Goal: Transaction & Acquisition: Purchase product/service

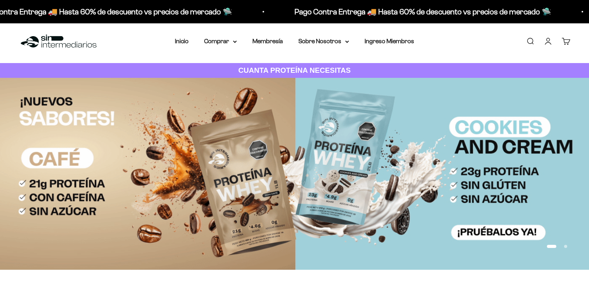
scroll to position [4, 0]
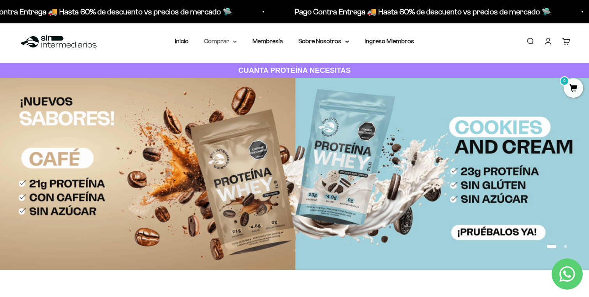
click at [220, 44] on summary "Comprar" at bounding box center [220, 41] width 33 height 10
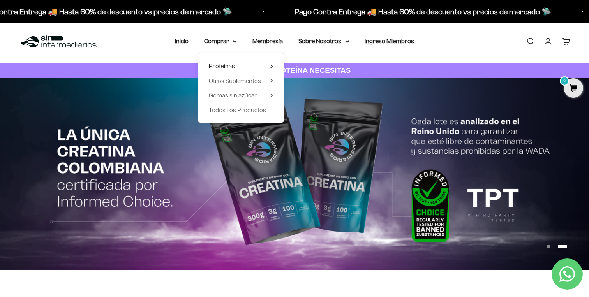
click at [245, 64] on summary "Proteínas" at bounding box center [241, 66] width 64 height 10
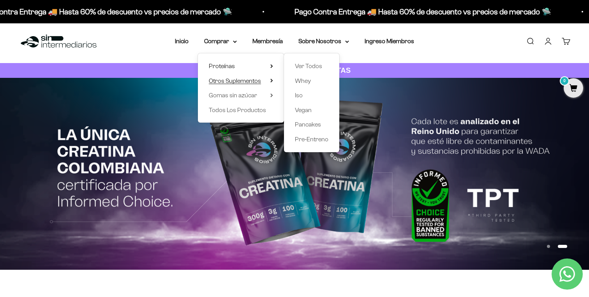
click at [264, 77] on summary "Otros Suplementos" at bounding box center [241, 81] width 64 height 10
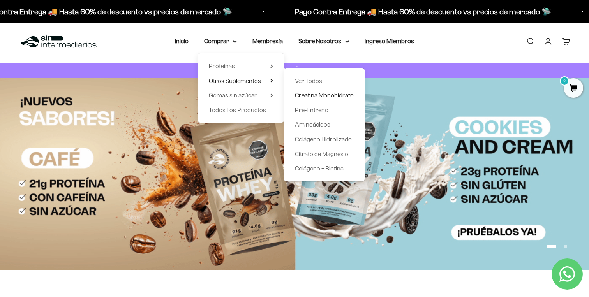
click at [302, 96] on span "Creatina Monohidrato" at bounding box center [324, 95] width 59 height 7
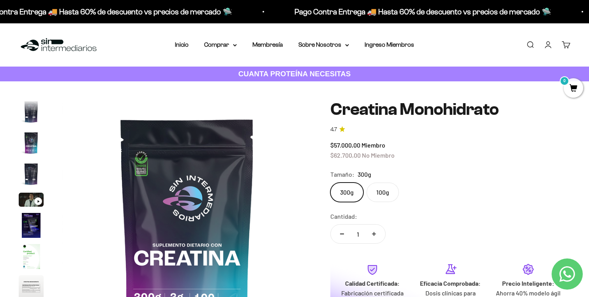
click at [32, 121] on img "Ir al artículo 2" at bounding box center [31, 111] width 25 height 25
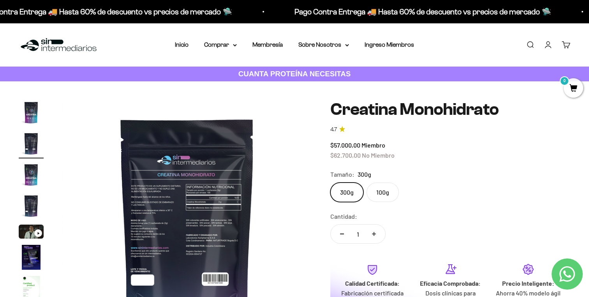
click at [214, 203] on img at bounding box center [186, 224] width 249 height 249
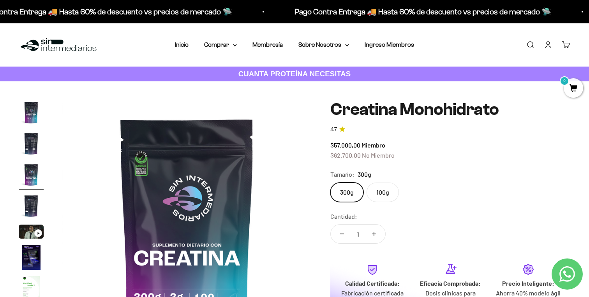
click at [107, 229] on img at bounding box center [186, 224] width 249 height 249
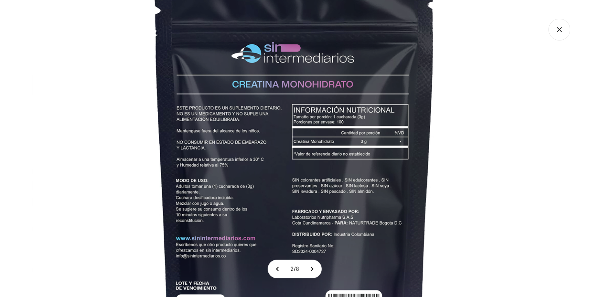
scroll to position [0, 0]
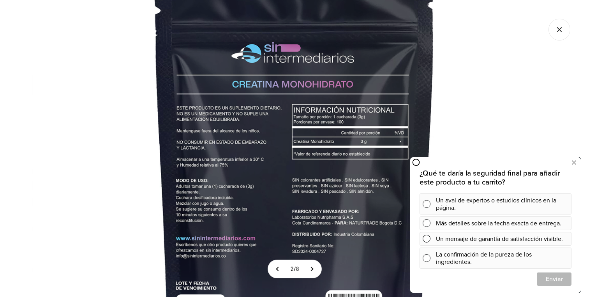
click at [559, 29] on icon "Cerrar galería" at bounding box center [559, 29] width 4 height 4
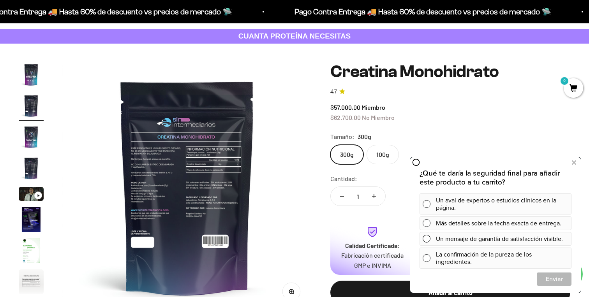
scroll to position [39, 0]
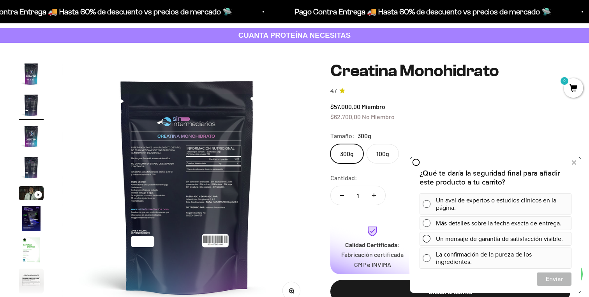
click at [386, 154] on label "100g" at bounding box center [382, 153] width 32 height 19
click at [330, 144] on input "100g" at bounding box center [330, 144] width 0 height 0
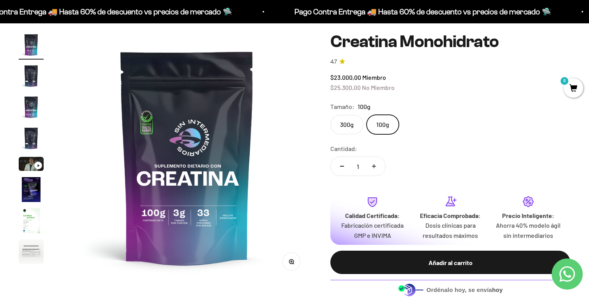
scroll to position [57, 0]
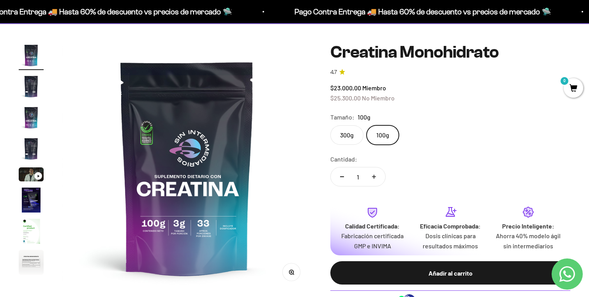
click at [349, 138] on label "300g" at bounding box center [346, 134] width 33 height 19
click at [330, 125] on input "300g" at bounding box center [330, 125] width 0 height 0
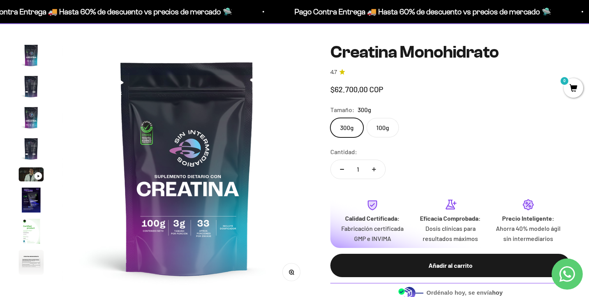
scroll to position [32, 0]
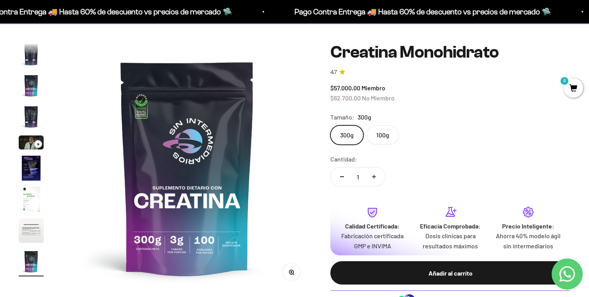
click at [379, 128] on label "100g" at bounding box center [382, 134] width 32 height 19
click at [330, 125] on input "100g" at bounding box center [330, 125] width 0 height 0
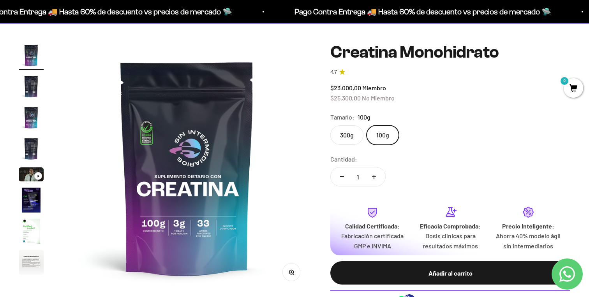
click at [356, 128] on label "300g" at bounding box center [346, 134] width 33 height 19
click at [330, 125] on input "300g" at bounding box center [330, 125] width 0 height 0
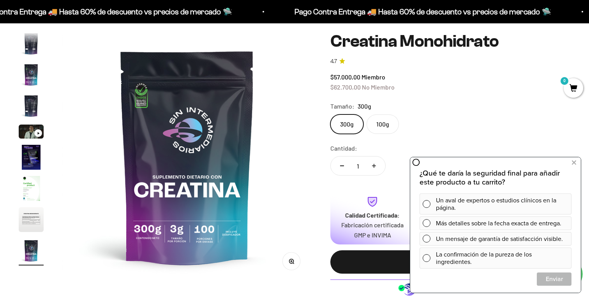
scroll to position [99, 0]
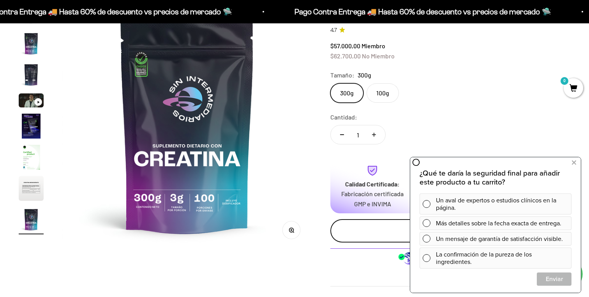
click at [352, 233] on button "Añadir al carrito" at bounding box center [450, 230] width 240 height 23
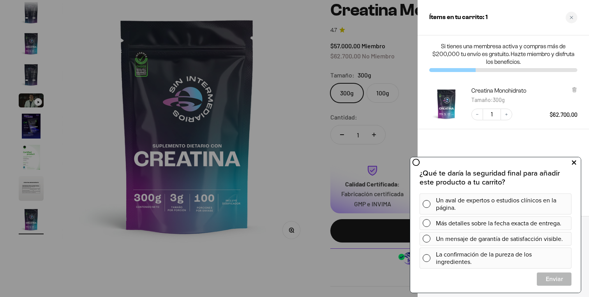
click at [577, 161] on button at bounding box center [574, 163] width 14 height 12
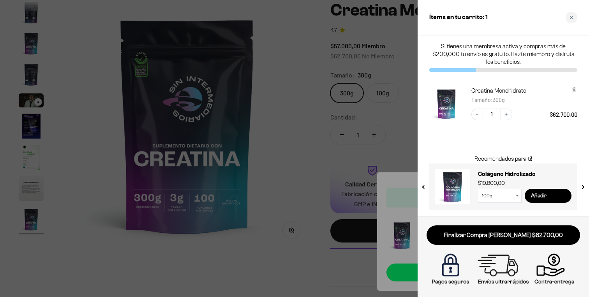
scroll to position [0, 0]
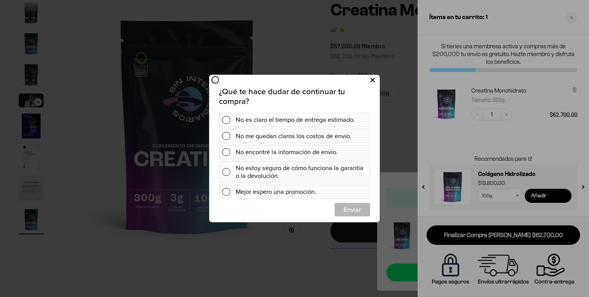
click at [371, 82] on icon at bounding box center [372, 80] width 4 height 11
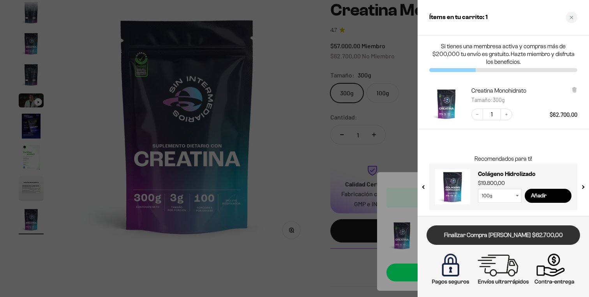
click at [443, 229] on link "Finalizar Compra [PERSON_NAME] $62.700,00" at bounding box center [502, 235] width 153 height 20
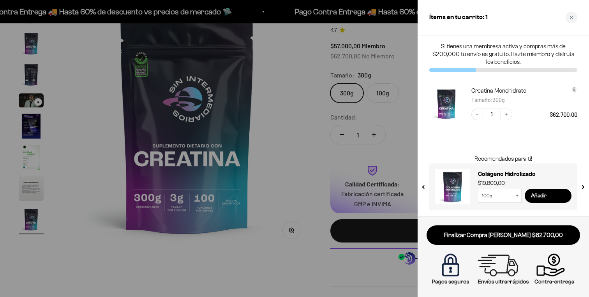
click at [347, 94] on div at bounding box center [294, 148] width 589 height 297
